Goal: Ask a question

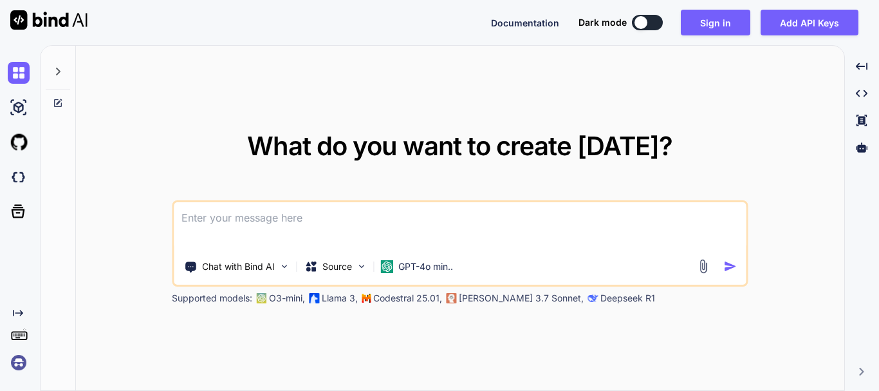
drag, startPoint x: 652, startPoint y: 19, endPoint x: 639, endPoint y: 26, distance: 14.7
click at [651, 20] on button at bounding box center [647, 22] width 31 height 15
type textarea "x"
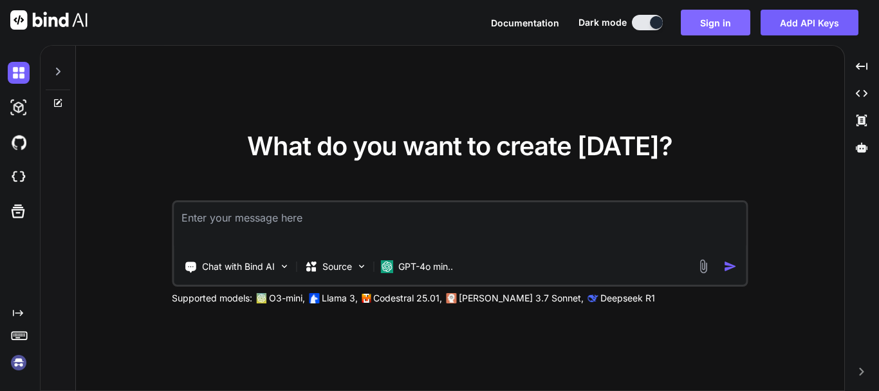
click at [703, 12] on button "Sign in" at bounding box center [716, 23] width 70 height 26
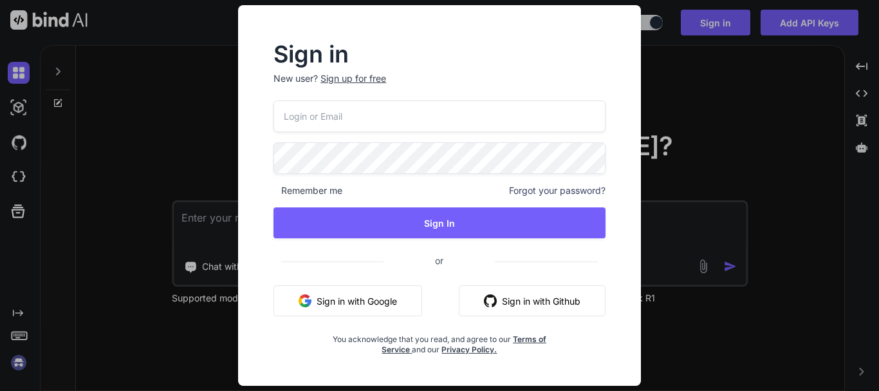
click at [365, 108] on input "email" at bounding box center [440, 116] width 332 height 32
type input "[EMAIL_ADDRESS][DOMAIN_NAME]"
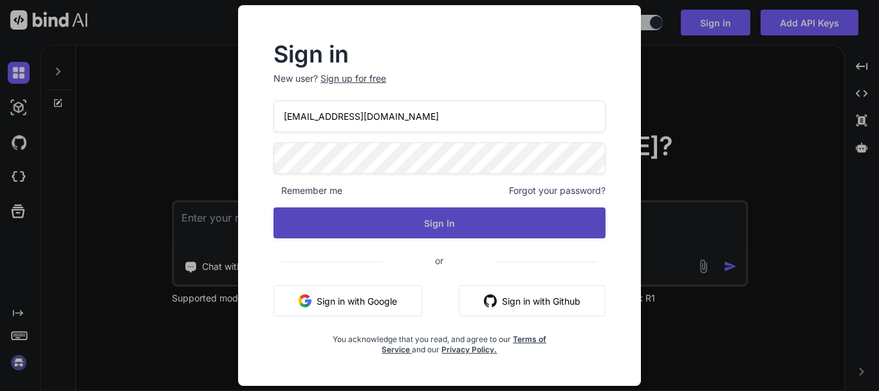
click at [372, 212] on button "Sign In" at bounding box center [440, 222] width 332 height 31
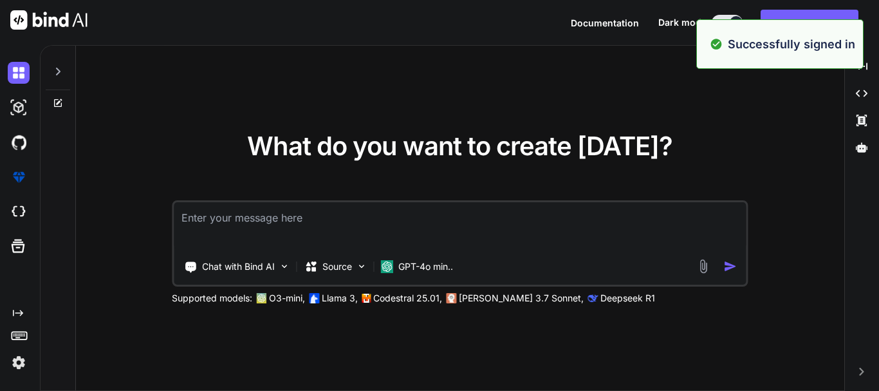
type textarea "x"
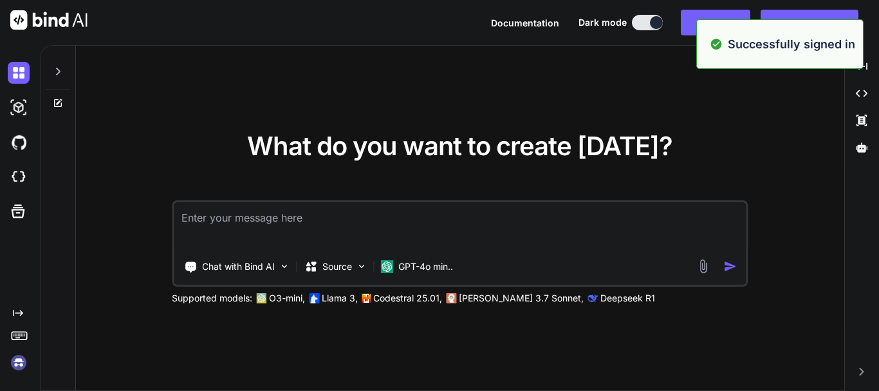
click at [254, 235] on textarea at bounding box center [460, 226] width 572 height 48
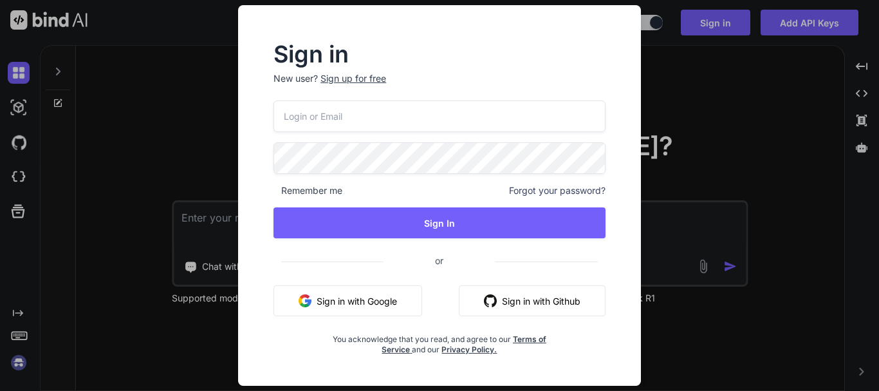
click at [700, 129] on div "Sign in New user? Sign up for free Remember me Forgot your password? Sign In or…" at bounding box center [439, 195] width 879 height 391
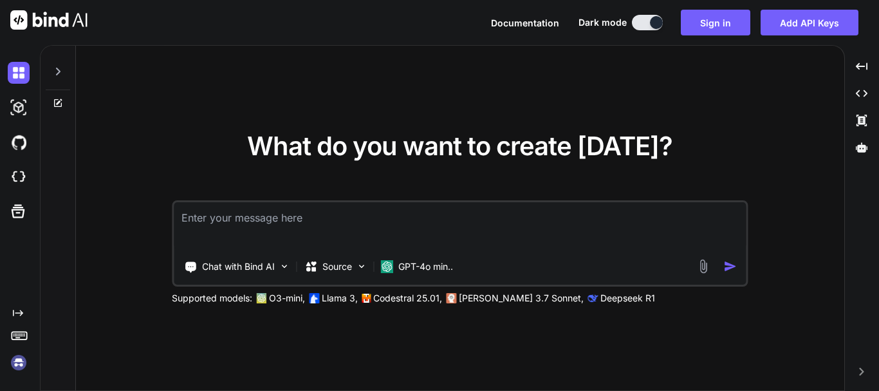
click at [387, 231] on textarea at bounding box center [460, 226] width 572 height 48
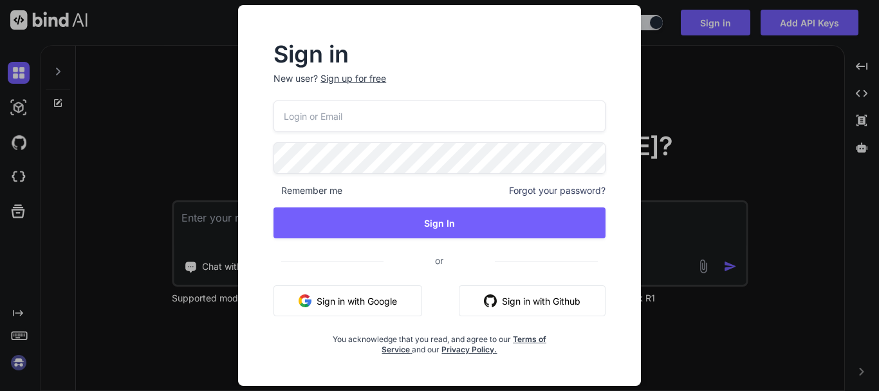
click at [349, 120] on input "email" at bounding box center [440, 116] width 332 height 32
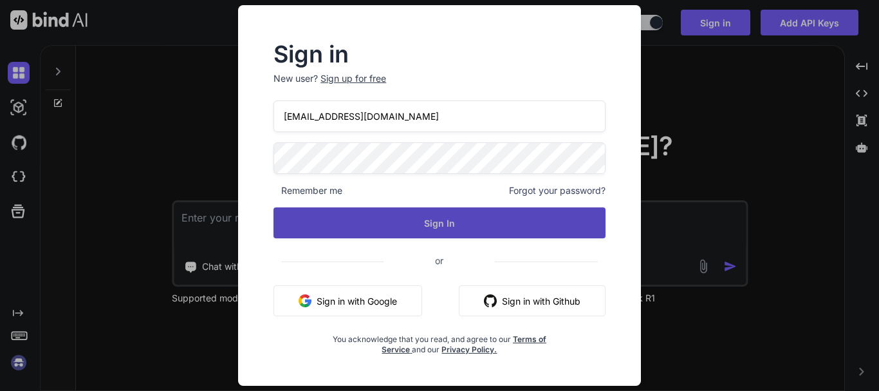
drag, startPoint x: 380, startPoint y: 205, endPoint x: 380, endPoint y: 212, distance: 7.1
click at [380, 206] on div "[EMAIL_ADDRESS][DOMAIN_NAME] Remember me Forgot your password? Sign In or Sign …" at bounding box center [440, 227] width 332 height 254
click at [427, 222] on button "Sign In" at bounding box center [440, 222] width 332 height 31
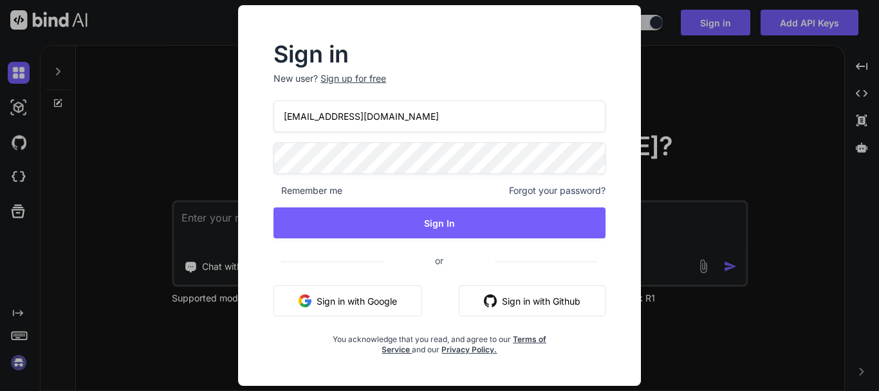
click at [304, 114] on input "[EMAIL_ADDRESS][DOMAIN_NAME]" at bounding box center [440, 116] width 332 height 32
drag, startPoint x: 323, startPoint y: 115, endPoint x: 317, endPoint y: 133, distance: 18.7
click at [323, 117] on input "[EMAIL_ADDRESS][DOMAIN_NAME]" at bounding box center [440, 116] width 332 height 32
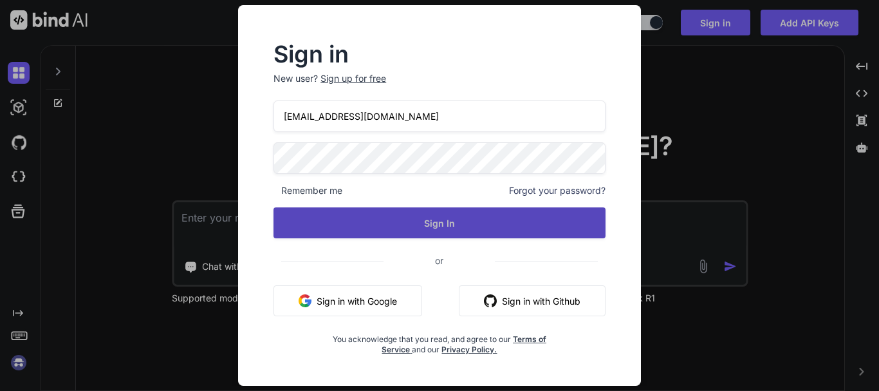
click at [422, 220] on button "Sign In" at bounding box center [440, 222] width 332 height 31
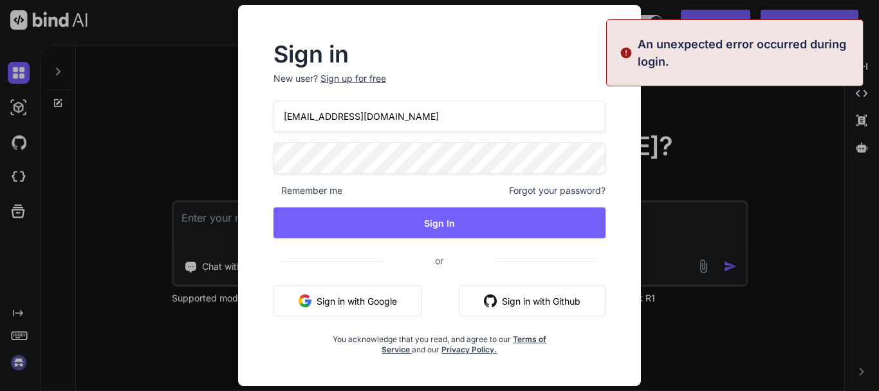
click at [321, 120] on input "[EMAIL_ADDRESS][DOMAIN_NAME]" at bounding box center [440, 116] width 332 height 32
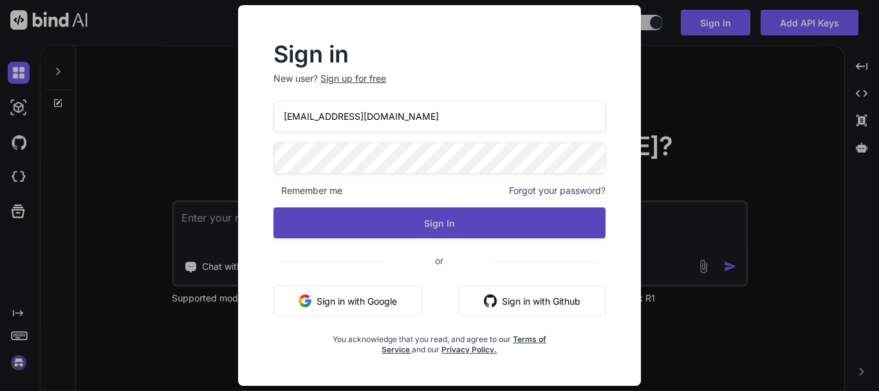
type input "[EMAIL_ADDRESS][DOMAIN_NAME]"
click at [451, 213] on button "Sign In" at bounding box center [440, 222] width 332 height 31
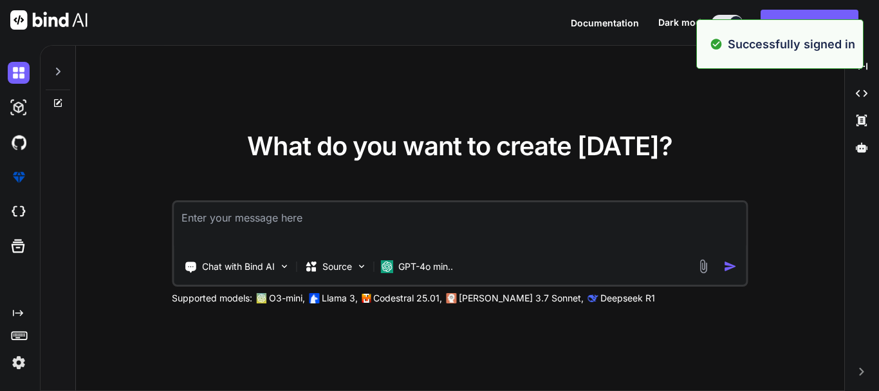
type textarea "x"
click at [285, 227] on textarea at bounding box center [460, 226] width 572 height 48
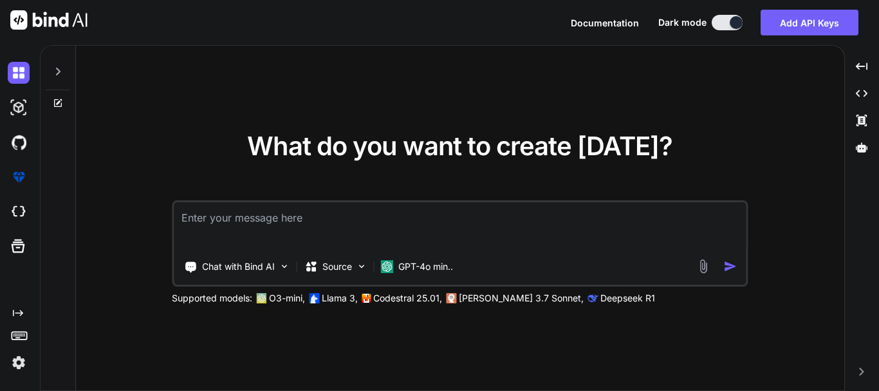
type textarea "H"
type textarea "x"
type textarea "Hi"
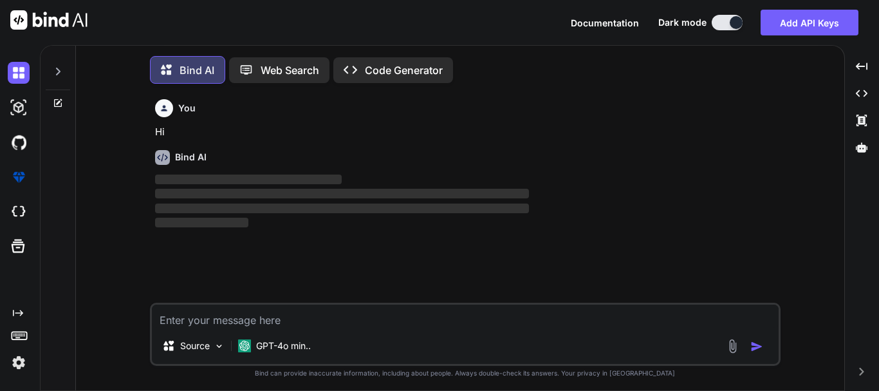
scroll to position [6, 0]
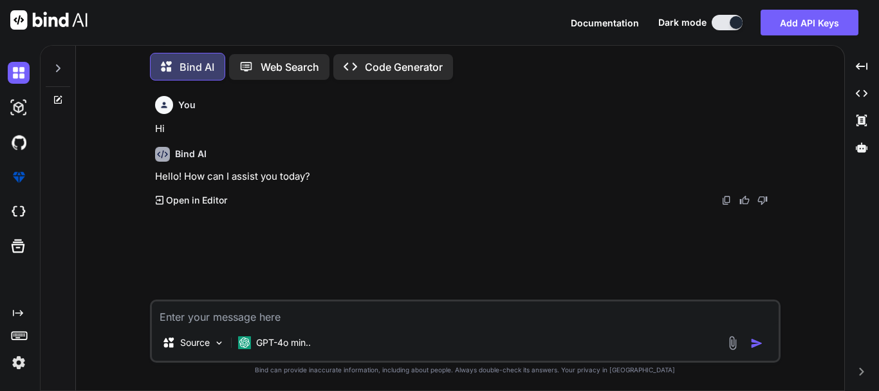
click at [231, 313] on textarea at bounding box center [465, 312] width 627 height 23
type textarea "x"
type textarea "Lets suppose we have a multiple records in tabular format. I went at page-4 and…"
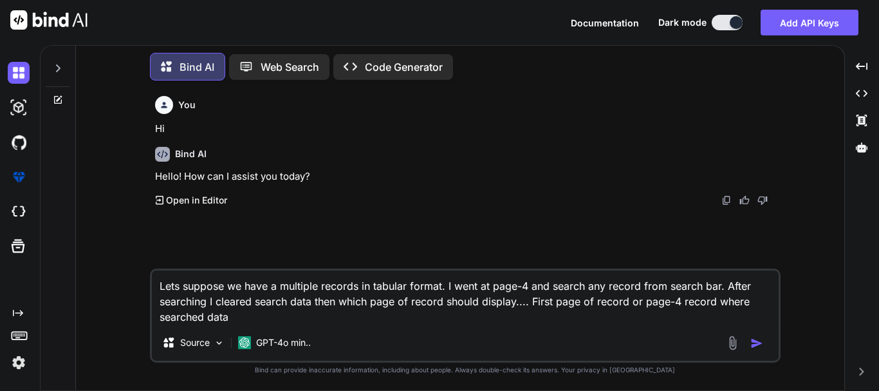
click at [370, 288] on textarea "Lets suppose we have a multiple records in tabular format. I went at page-4 and…" at bounding box center [465, 297] width 627 height 54
type textarea "x"
type textarea "Lets suppose we have a multiple records in tabular format. I went at page-4 and…"
type textarea "x"
type textarea "Lets suppose we have a multiple records in p tabular format. I went at page-4 a…"
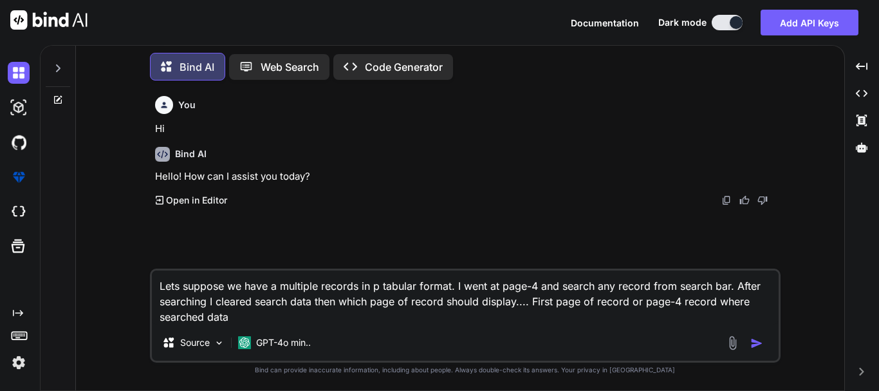
type textarea "x"
type textarea "Lets suppose we have a multiple records in pa tabular format. I went at page-4 …"
type textarea "x"
type textarea "Lets suppose we have a multiple records in pag tabular format. I went at page-4…"
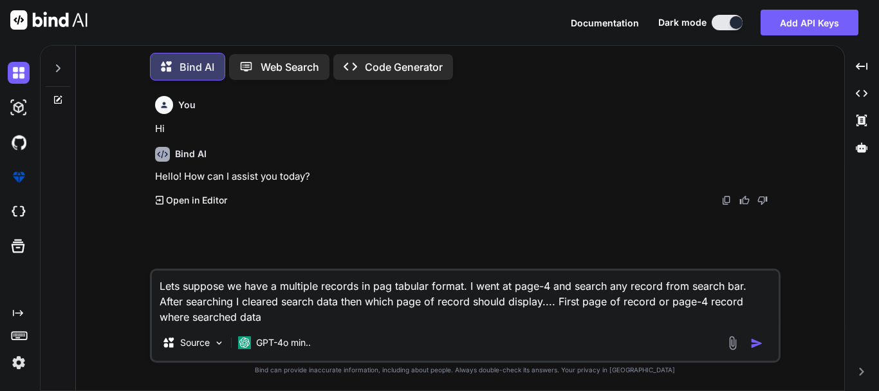
type textarea "x"
type textarea "Lets suppose we have a multiple records in pagi tabular format. I went at page-…"
type textarea "x"
type textarea "Lets suppose we have a multiple records in pagin tabular format. I went at page…"
type textarea "x"
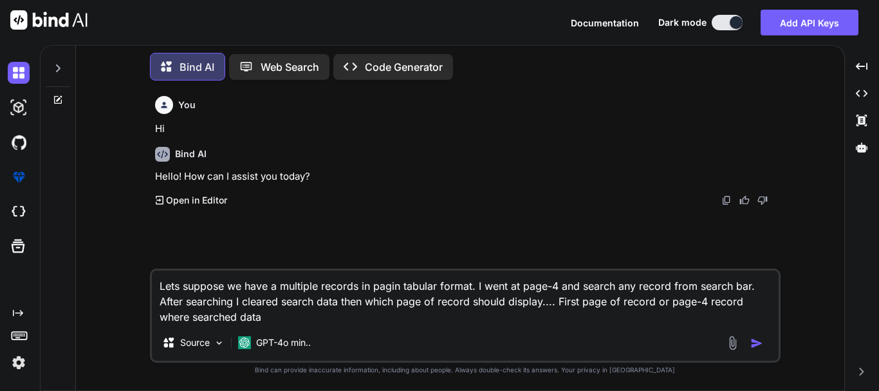
type textarea "Lets suppose we have a multiple records in pagina tabular format. I went at pag…"
type textarea "x"
type textarea "Lets suppose we have a multiple records in paginat tabular format. I went at pa…"
type textarea "x"
type textarea "Lets suppose we have a multiple records in paginate tabular format. I went at p…"
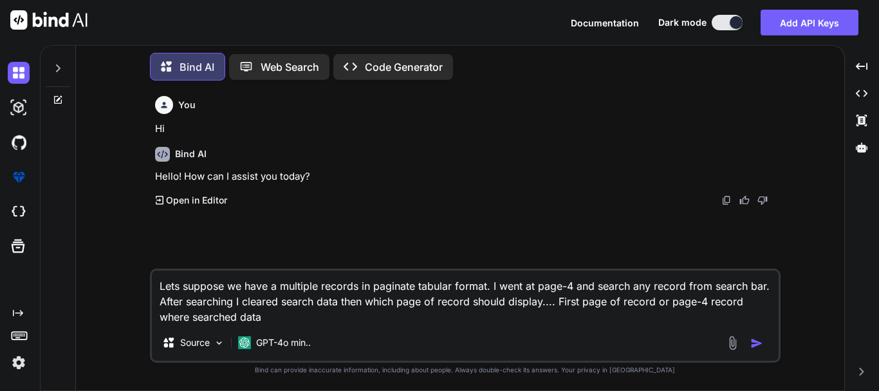
type textarea "x"
type textarea "Lets suppose we have a multiple records in paginated tabular format. I went at …"
click at [763, 341] on button "button" at bounding box center [760, 343] width 18 height 13
type textarea "x"
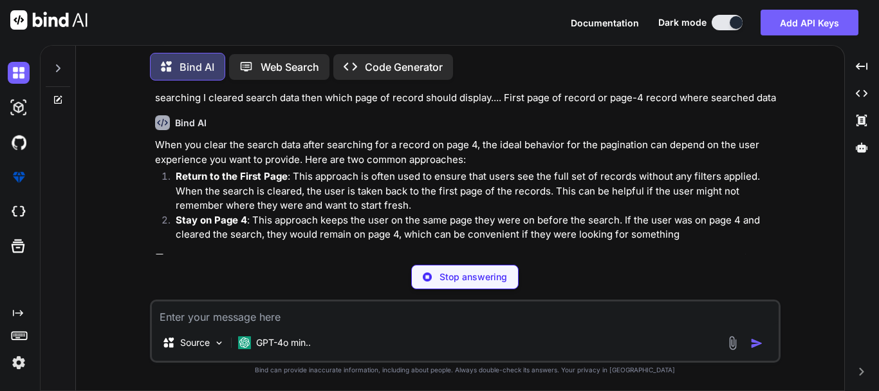
scroll to position [173, 0]
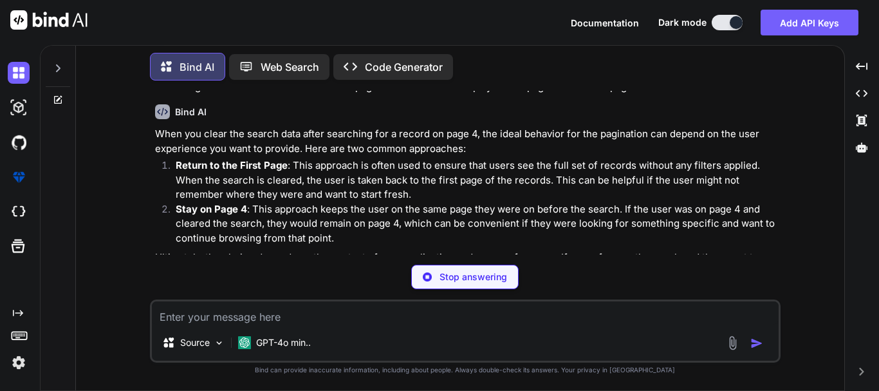
type textarea "x"
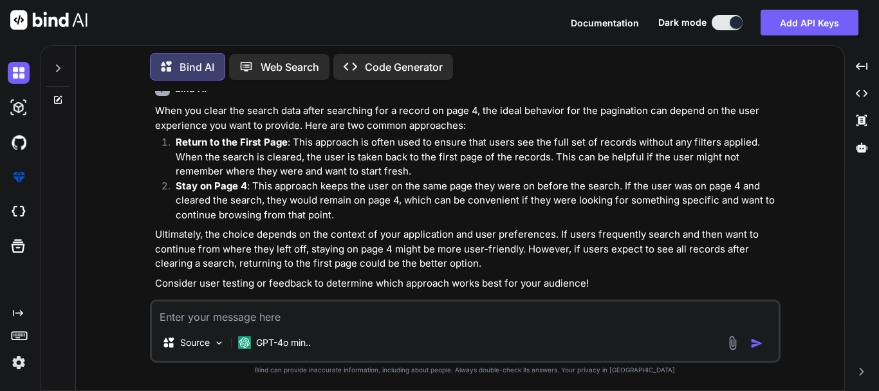
scroll to position [210, 0]
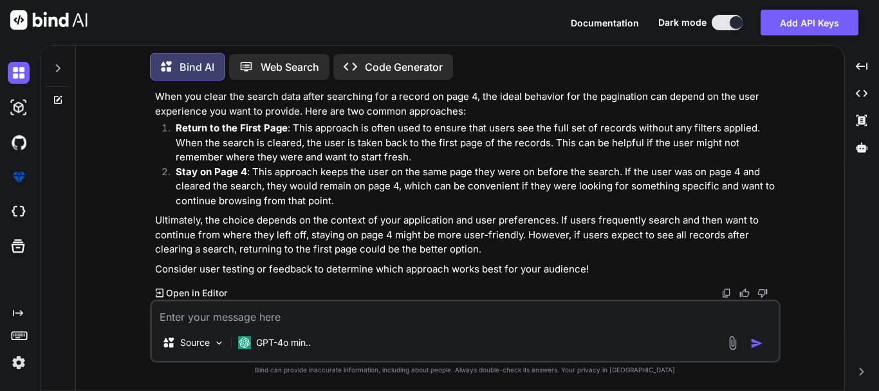
click at [238, 315] on textarea at bounding box center [465, 312] width 627 height 23
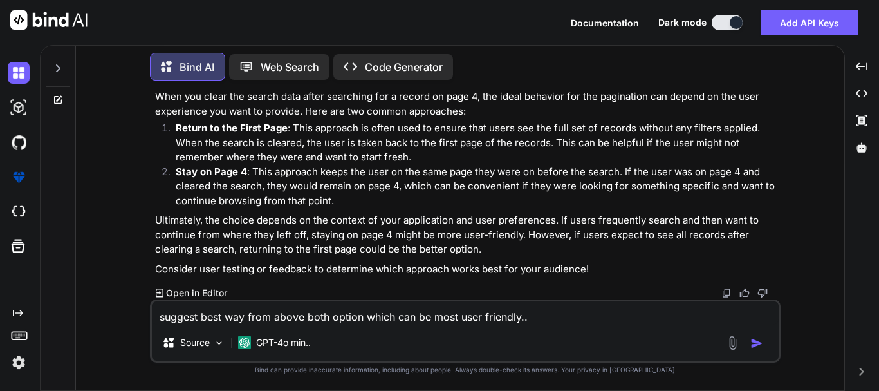
type textarea "suggest best way from above both option which can be most user friendly..."
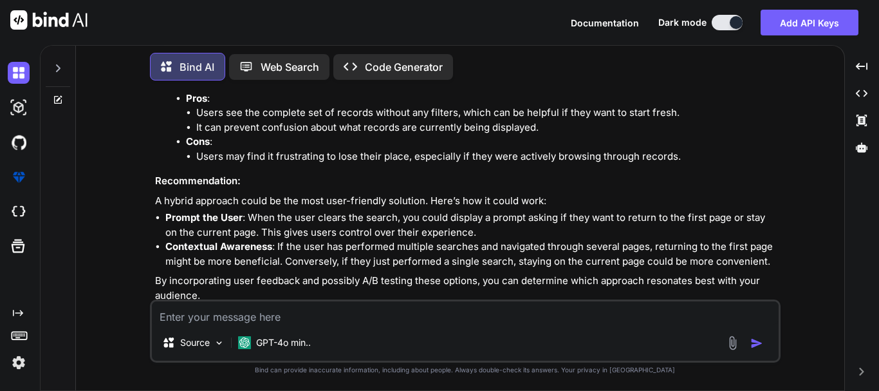
scroll to position [670, 0]
